Goal: Check status: Check status

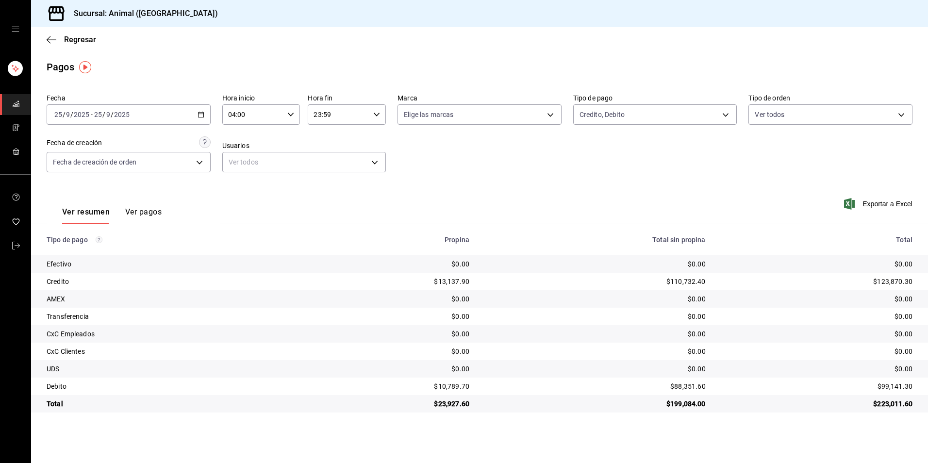
click at [604, 120] on body "Sucursal: Animal (Tijuana) Regresar Pagos Fecha [DATE] [DATE] - [DATE] [DATE] H…" at bounding box center [464, 231] width 928 height 463
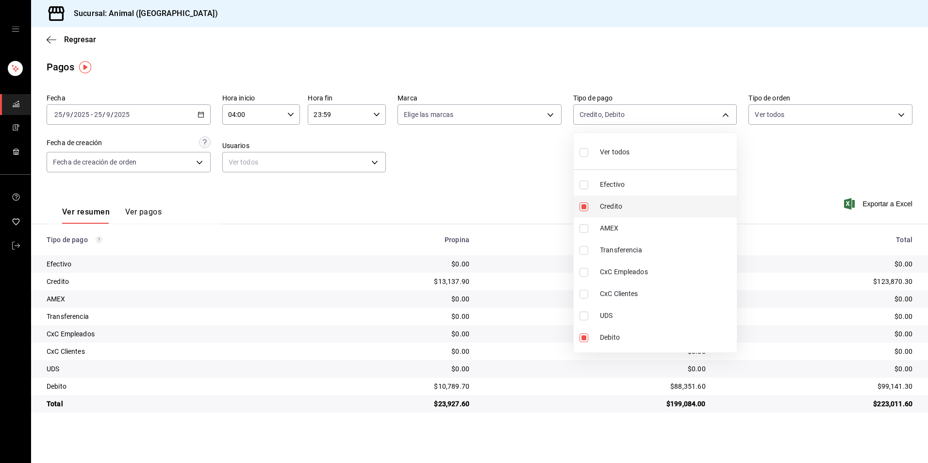
click at [595, 207] on li "Credito" at bounding box center [654, 207] width 163 height 22
type input "c7b29183-a811-4137-9cfa-21a61cd2bc4a"
checkbox input "false"
click at [595, 207] on li "Credito" at bounding box center [654, 207] width 163 height 22
type input "c7b29183-a811-4137-9cfa-21a61cd2bc4a,235ce608-f464-428a-9a71-314f665367d1"
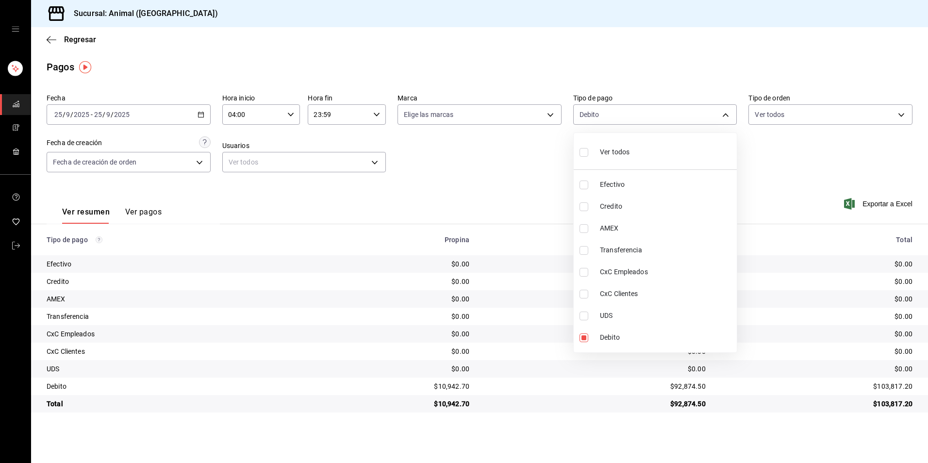
checkbox input "true"
click at [452, 205] on div at bounding box center [464, 231] width 928 height 463
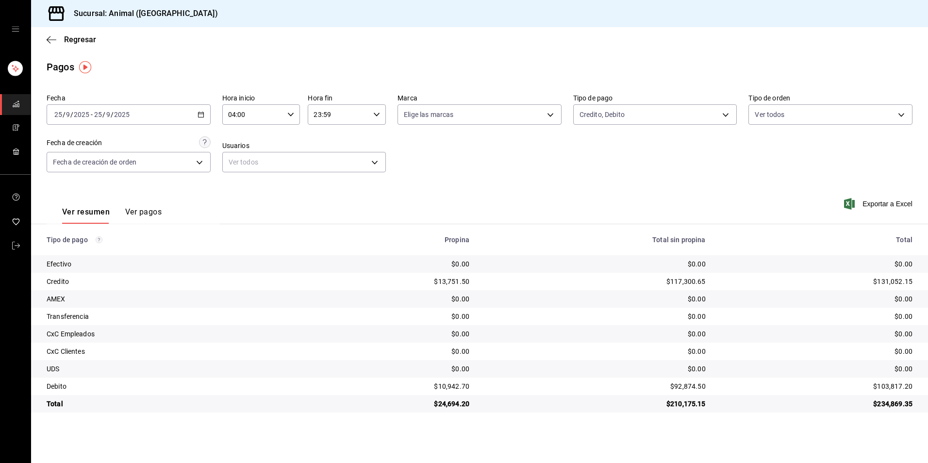
click at [207, 121] on div "[DATE] [DATE] - [DATE] [DATE]" at bounding box center [129, 114] width 164 height 20
click at [101, 249] on span "Rango de fechas" at bounding box center [92, 253] width 75 height 10
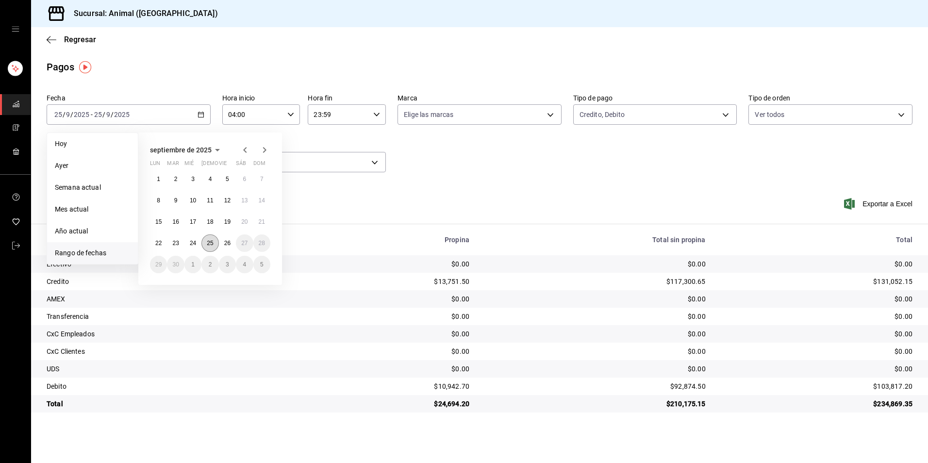
click at [211, 246] on button "25" at bounding box center [209, 242] width 17 height 17
click at [226, 246] on button "26" at bounding box center [227, 242] width 17 height 17
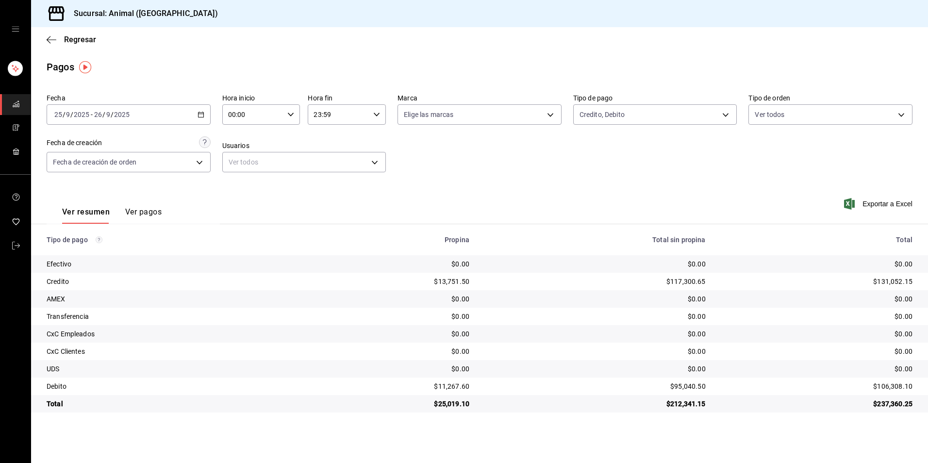
click at [272, 115] on input "00:00" at bounding box center [253, 114] width 62 height 19
click at [242, 192] on button "04" at bounding box center [241, 183] width 35 height 19
type input "04:00"
click at [364, 110] on div at bounding box center [464, 231] width 928 height 463
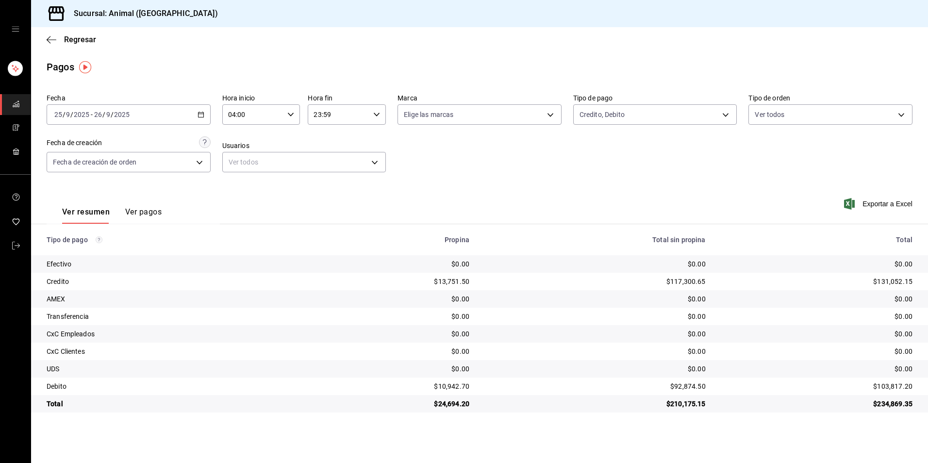
click at [369, 117] on input "23:59" at bounding box center [339, 114] width 62 height 19
click at [325, 178] on button "04" at bounding box center [327, 183] width 35 height 19
click at [371, 147] on button "00" at bounding box center [366, 139] width 35 height 19
type input "04:00"
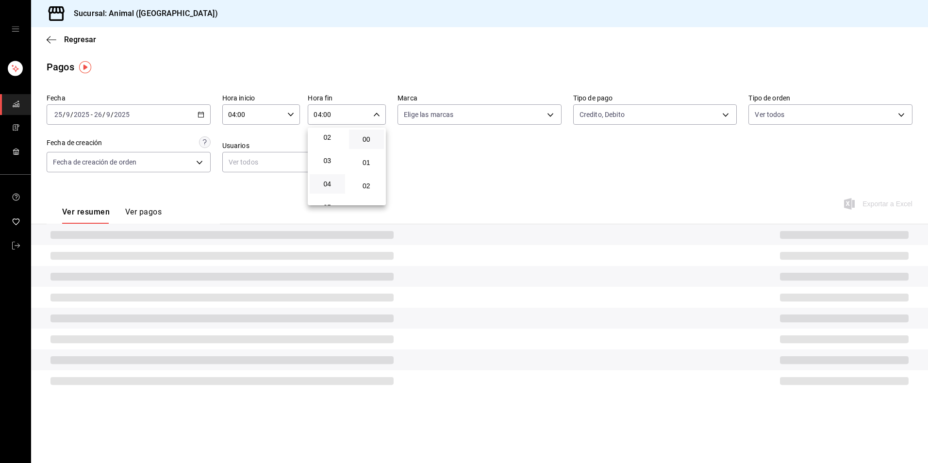
click at [536, 161] on div at bounding box center [464, 231] width 928 height 463
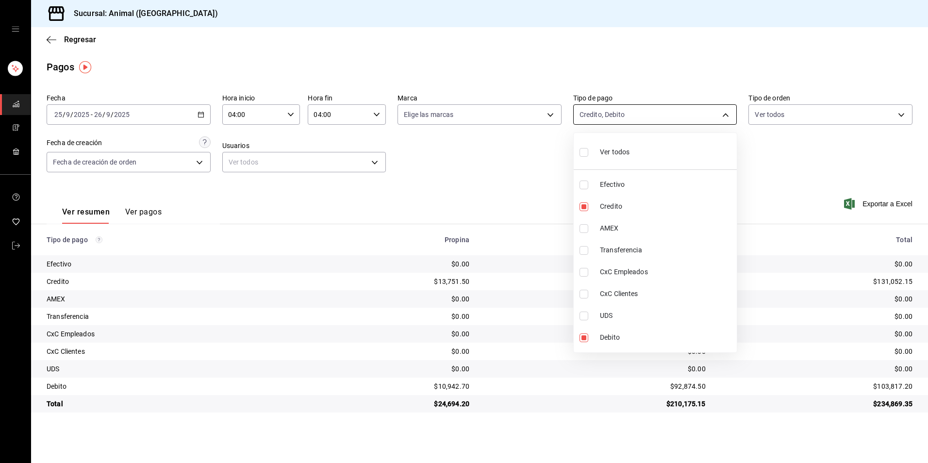
click at [682, 115] on body "Sucursal: Animal (Tijuana) Regresar Pagos Fecha [DATE] [DATE] - [DATE] [DATE] H…" at bounding box center [464, 231] width 928 height 463
click at [652, 142] on li "Ver todos" at bounding box center [654, 151] width 163 height 29
type input "b84c62b8-b02c-4970-ab2e-e166616419f2,235ce608-f464-428a-9a71-314f665367d1,53567…"
checkbox input "true"
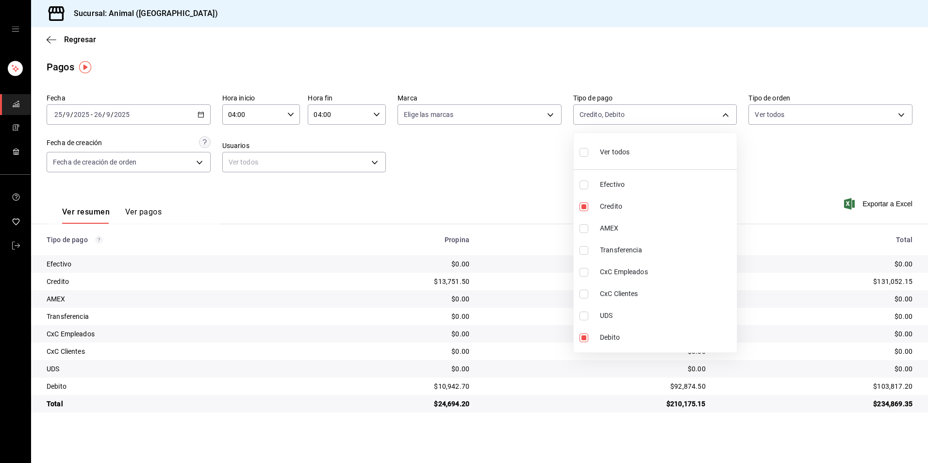
checkbox input "true"
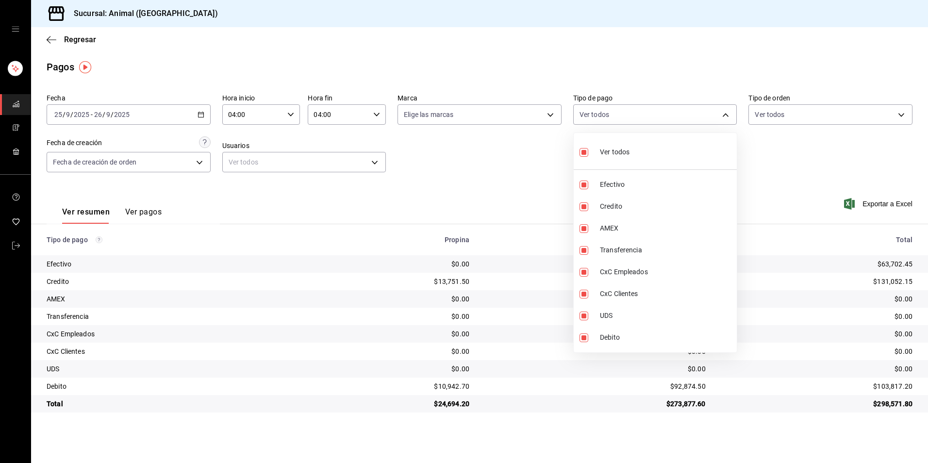
click at [495, 172] on div at bounding box center [464, 231] width 928 height 463
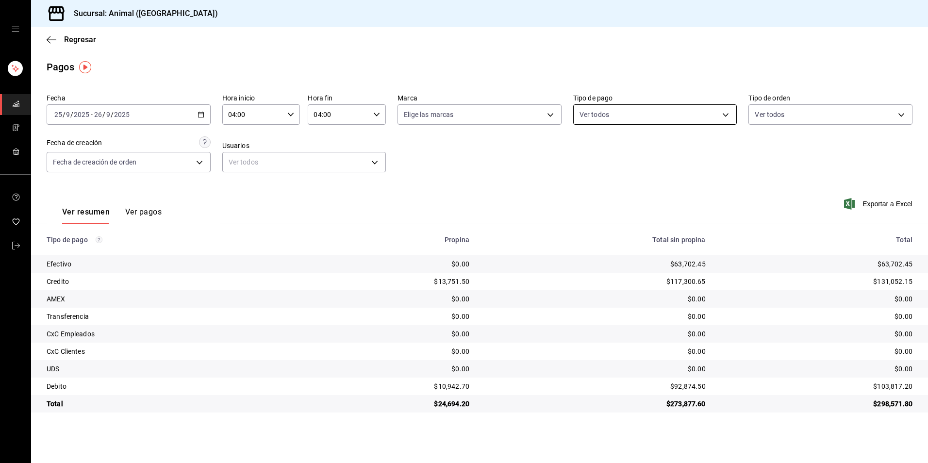
click at [643, 108] on body "Sucursal: Animal (Tijuana) Regresar Pagos Fecha [DATE] [DATE] - [DATE] [DATE] H…" at bounding box center [464, 231] width 928 height 463
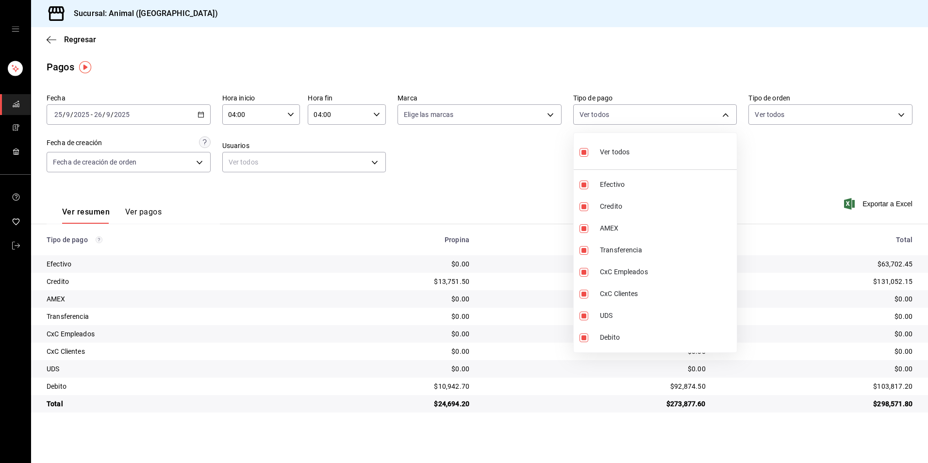
click at [620, 160] on div "Ver todos" at bounding box center [604, 151] width 50 height 21
checkbox input "false"
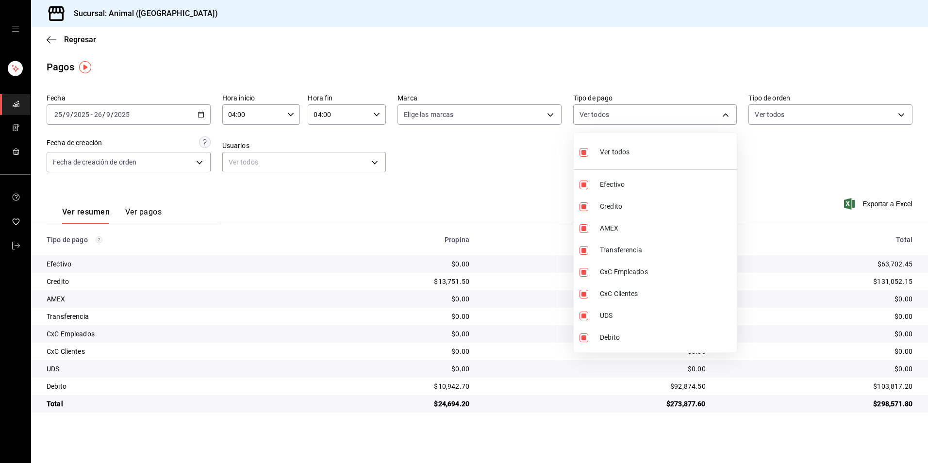
checkbox input "false"
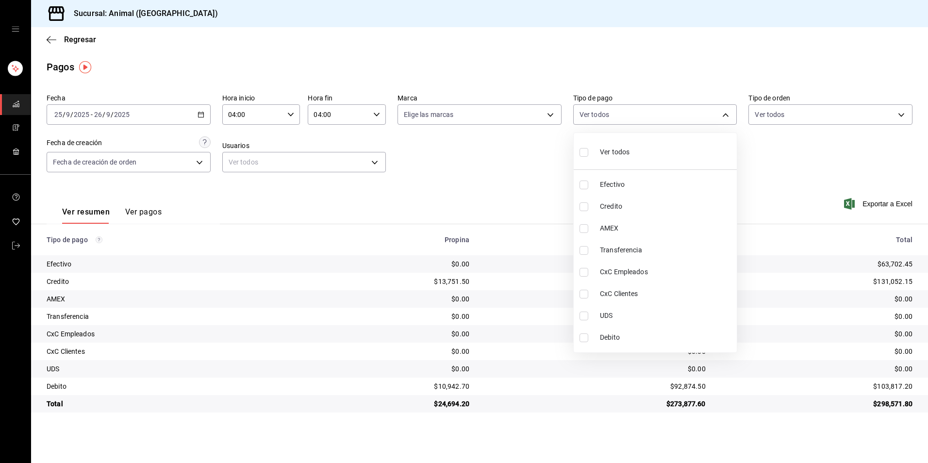
click at [620, 160] on div "Ver todos" at bounding box center [604, 151] width 50 height 21
type input "b84c62b8-b02c-4970-ab2e-e166616419f2,235ce608-f464-428a-9a71-314f665367d1,53567…"
checkbox input "true"
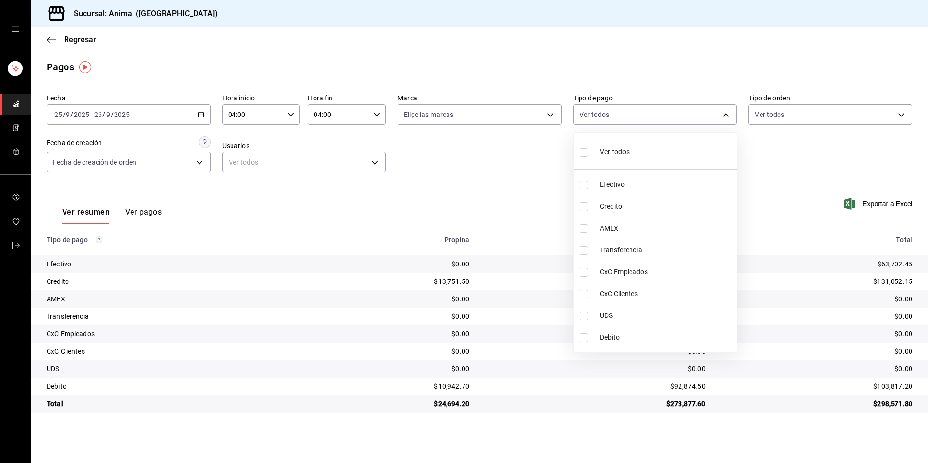
checkbox input "true"
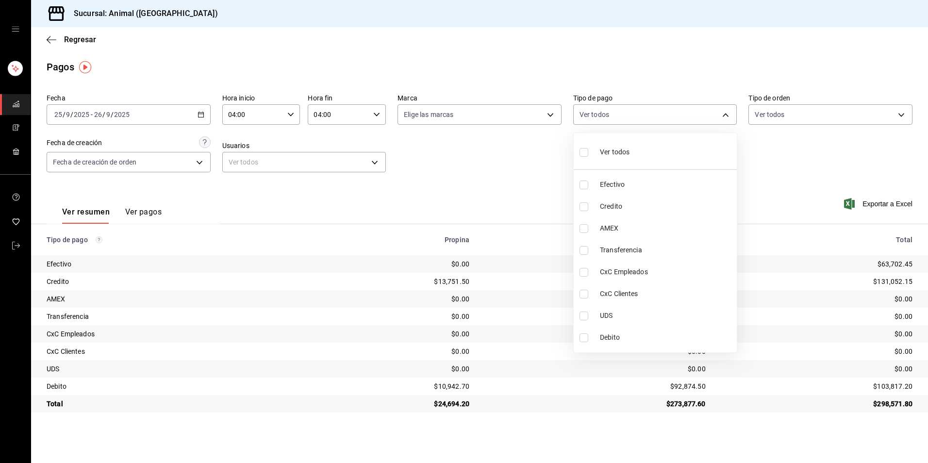
checkbox input "true"
click at [525, 419] on div at bounding box center [464, 231] width 928 height 463
